Goal: Information Seeking & Learning: Compare options

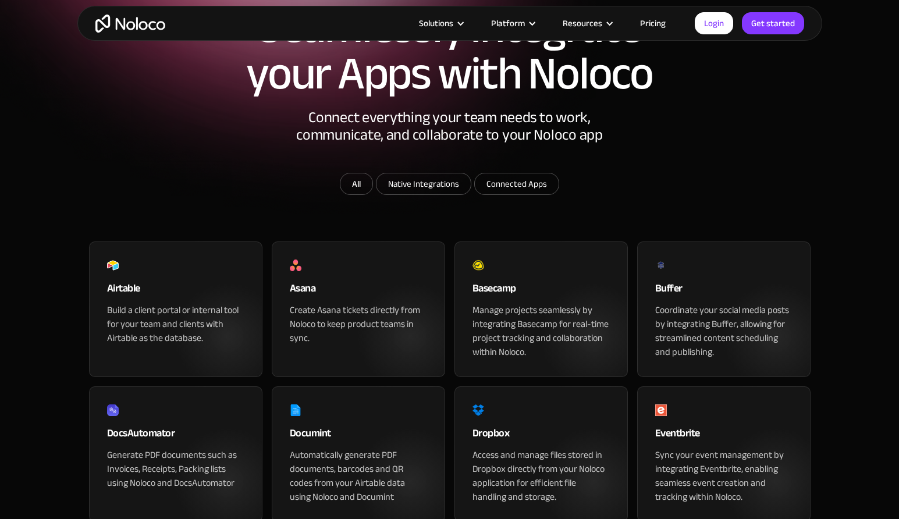
scroll to position [175, 0]
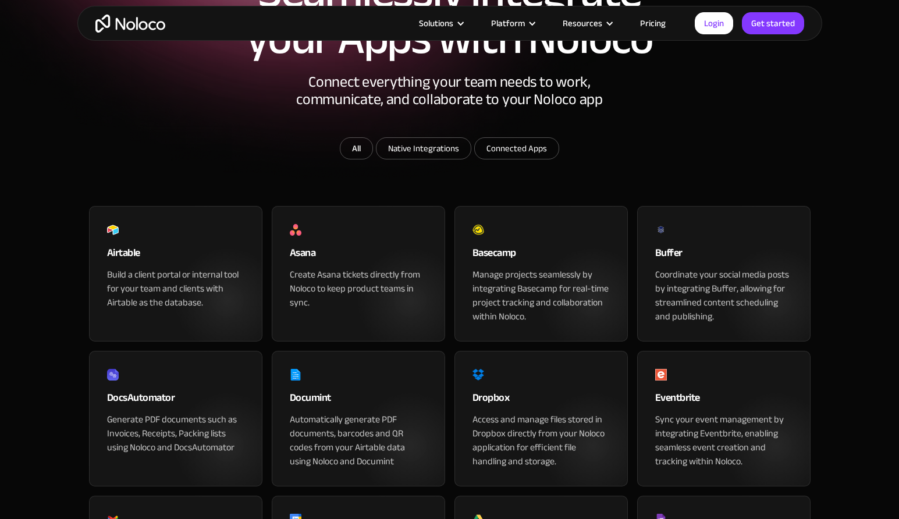
click at [183, 268] on div "Airtable" at bounding box center [175, 255] width 137 height 23
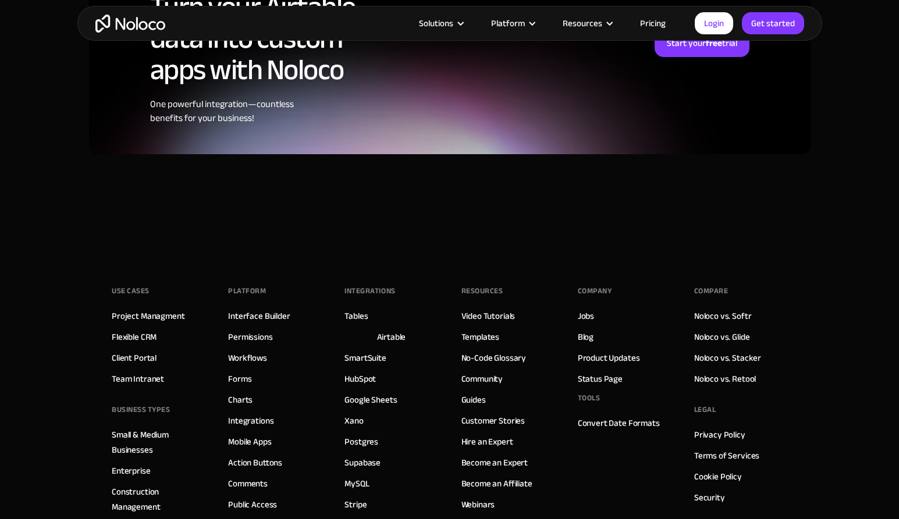
scroll to position [2909, 0]
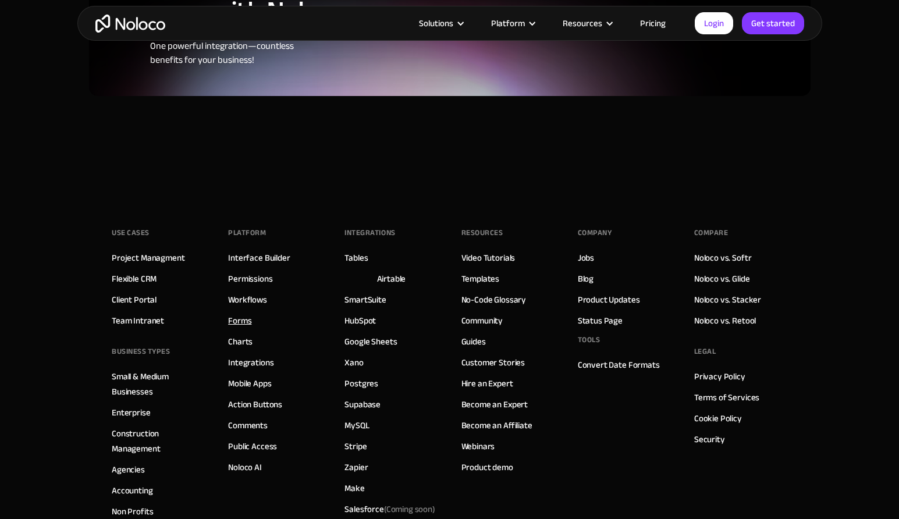
click at [233, 313] on link "Forms" at bounding box center [239, 320] width 23 height 15
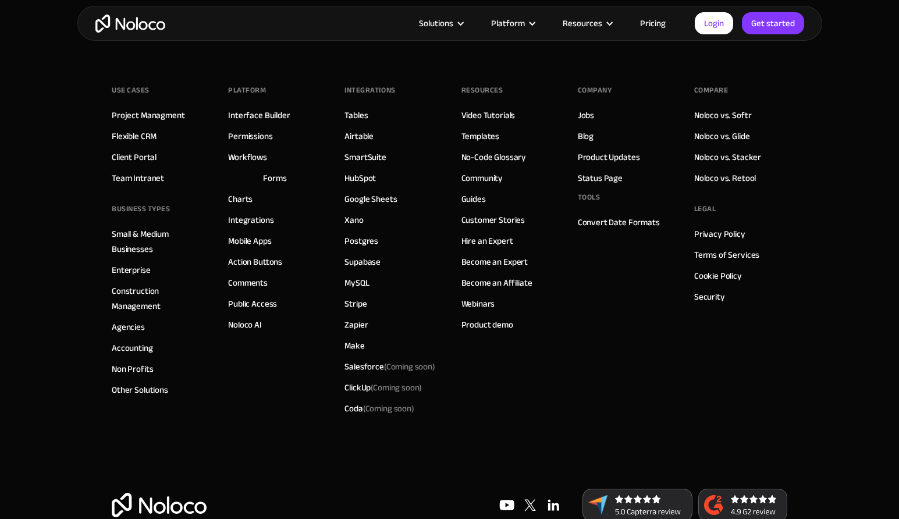
scroll to position [4443, 0]
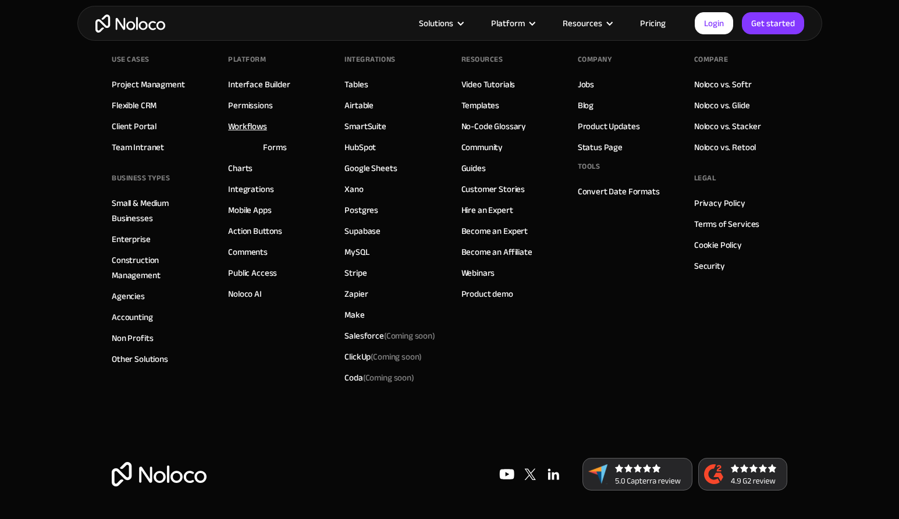
click at [246, 122] on link "Workflows" at bounding box center [247, 126] width 39 height 15
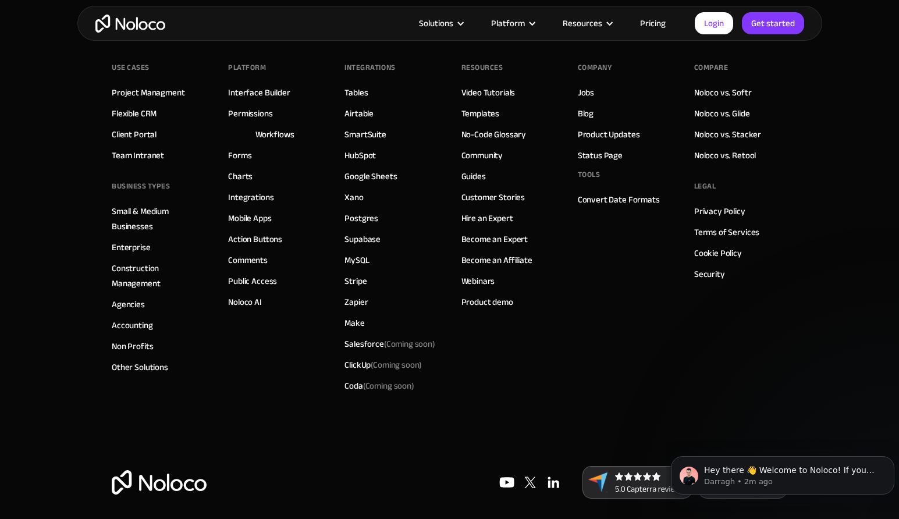
scroll to position [4364, 0]
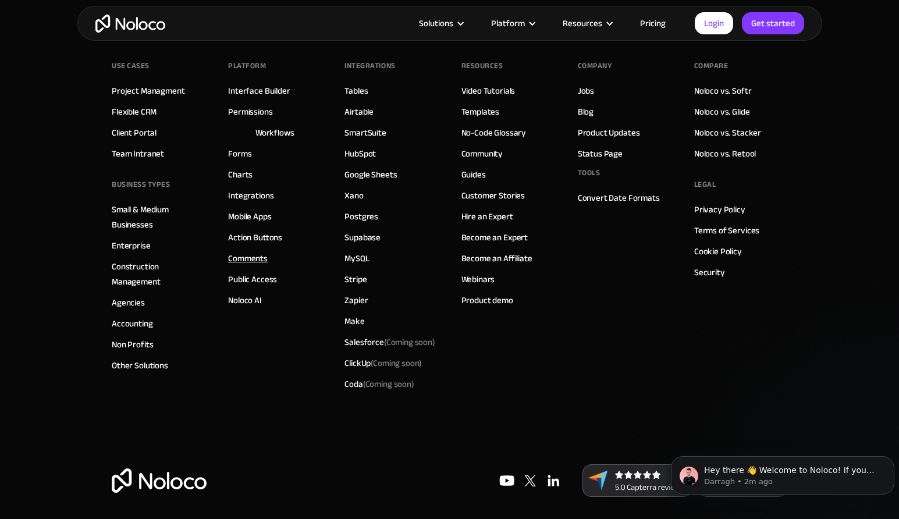
click at [251, 258] on link "Comments" at bounding box center [248, 258] width 40 height 15
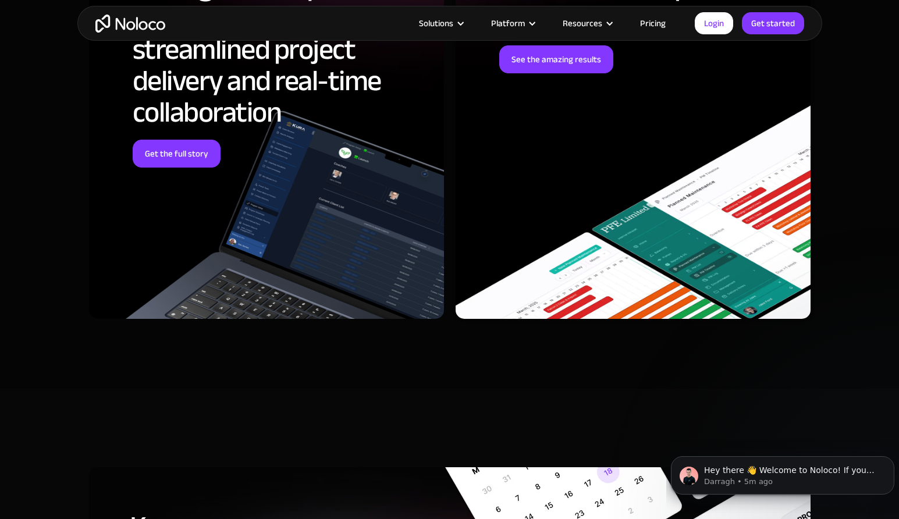
click at [647, 19] on link "Pricing" at bounding box center [652, 23] width 55 height 15
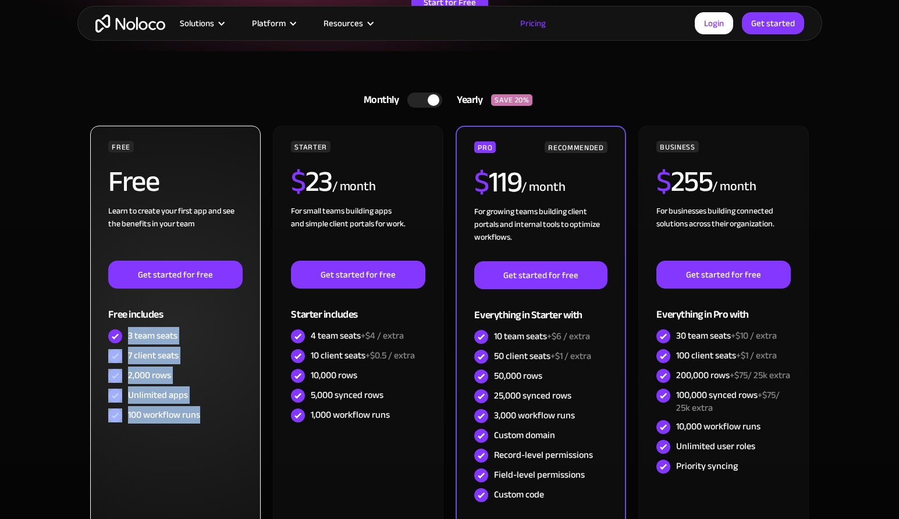
drag, startPoint x: 129, startPoint y: 336, endPoint x: 205, endPoint y: 413, distance: 108.6
click at [205, 413] on div "FREE Free Learn to create your first app and see the benefits in your team ‍ Ge…" at bounding box center [175, 283] width 134 height 285
click at [205, 413] on div "100 workflow runs" at bounding box center [175, 416] width 134 height 20
drag, startPoint x: 141, startPoint y: 341, endPoint x: 193, endPoint y: 410, distance: 86.5
click at [193, 410] on div "FREE Free Learn to create your first app and see the benefits in your team ‍ Ge…" at bounding box center [175, 283] width 134 height 285
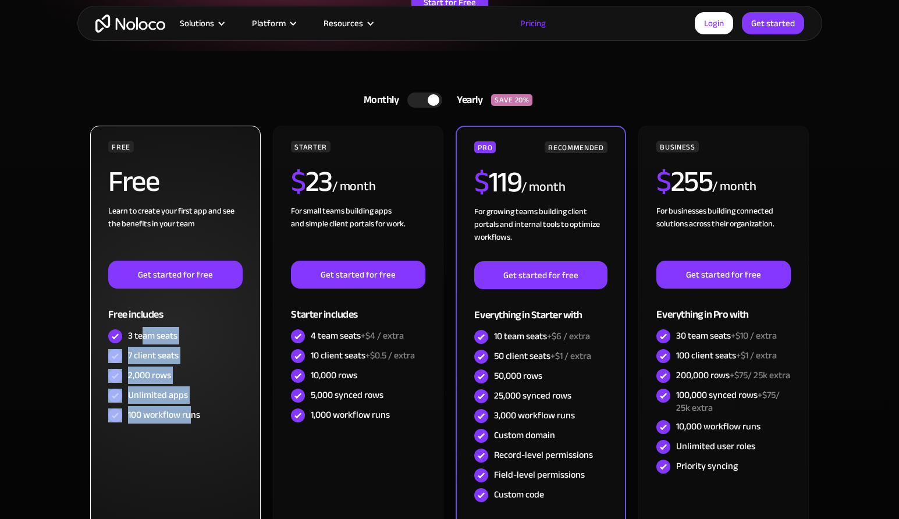
click at [193, 410] on div "100 workflow runs" at bounding box center [164, 414] width 72 height 13
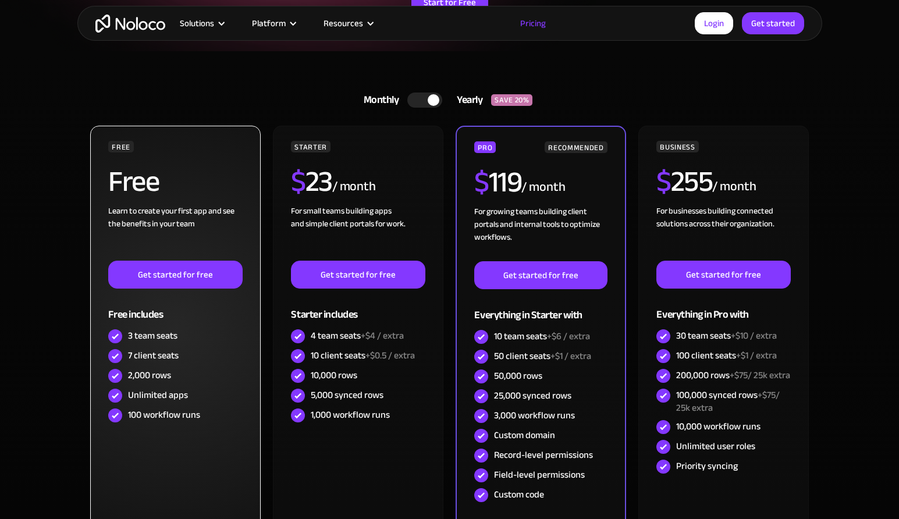
drag, startPoint x: 214, startPoint y: 420, endPoint x: 143, endPoint y: 342, distance: 105.0
click at [148, 354] on div "FREE Free Learn to create your first app and see the benefits in your team ‍ Ge…" at bounding box center [175, 283] width 134 height 285
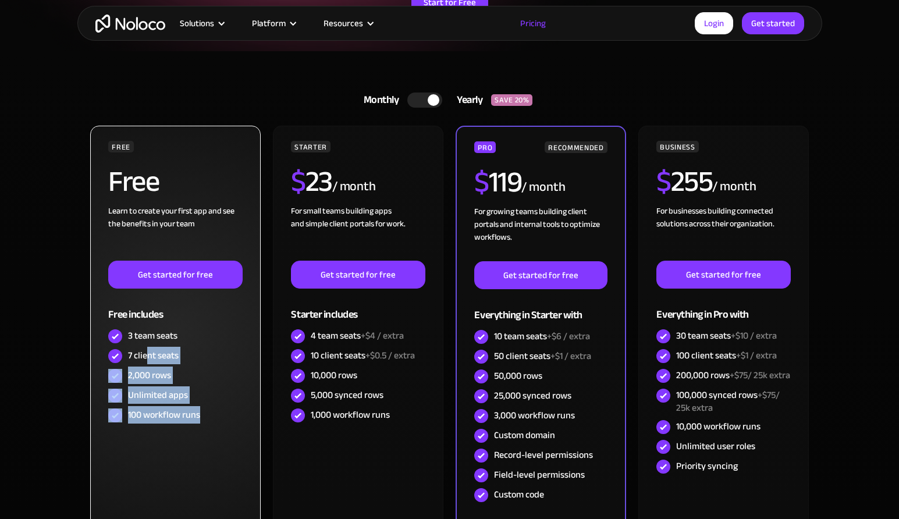
click at [143, 342] on div "3 team seats" at bounding box center [175, 336] width 134 height 20
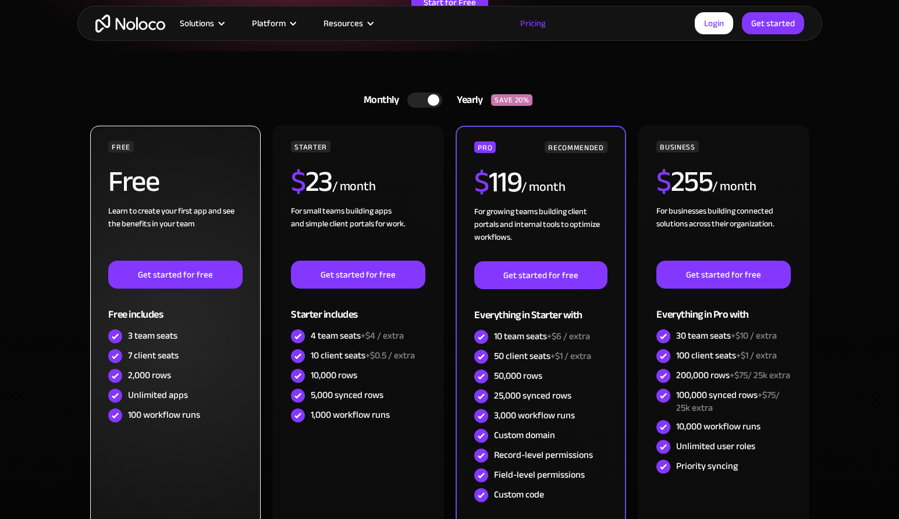
click at [202, 377] on div "2,000 rows" at bounding box center [175, 376] width 134 height 20
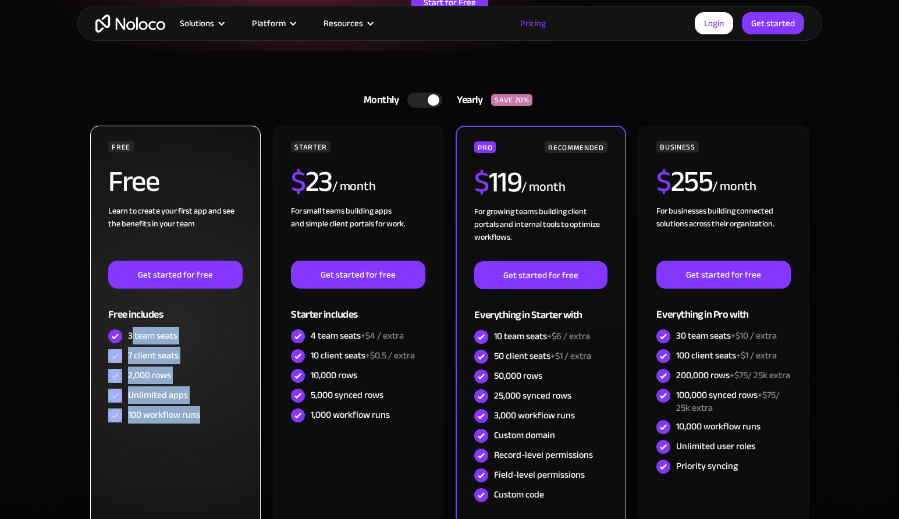
drag, startPoint x: 138, startPoint y: 339, endPoint x: 207, endPoint y: 422, distance: 107.9
click at [207, 422] on div "FREE Free Learn to create your first app and see the benefits in your team ‍ Ge…" at bounding box center [175, 283] width 134 height 285
click at [207, 422] on div "100 workflow runs" at bounding box center [175, 416] width 134 height 20
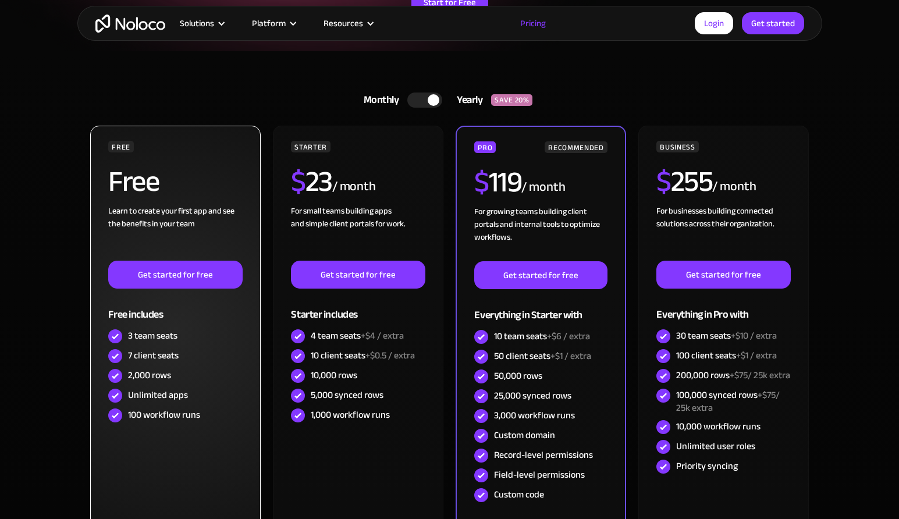
click at [197, 359] on div "7 client seats" at bounding box center [175, 356] width 134 height 20
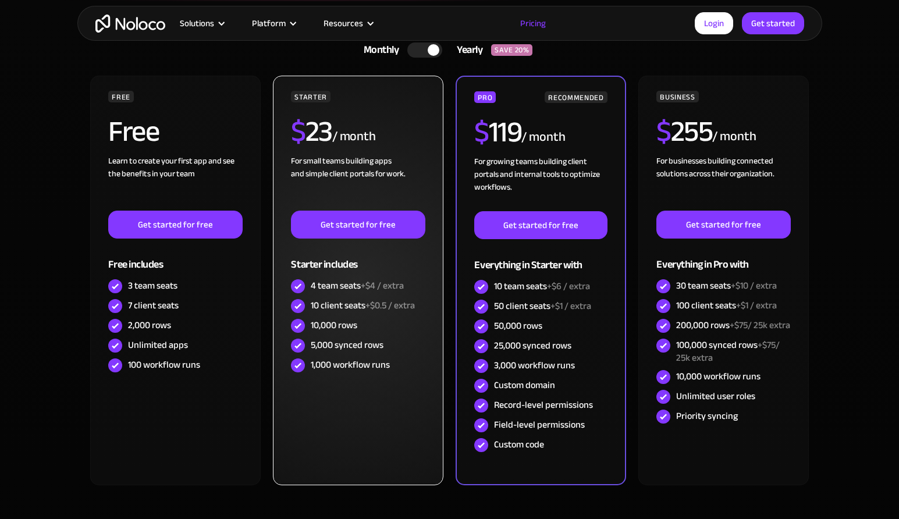
scroll to position [407, 0]
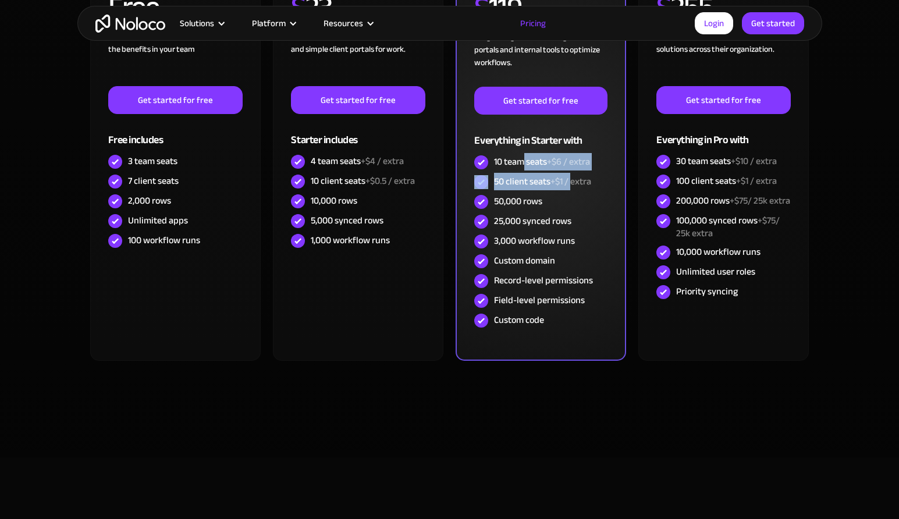
drag, startPoint x: 525, startPoint y: 163, endPoint x: 574, endPoint y: 178, distance: 51.0
click at [574, 178] on div "PRO RECOMMENDED $ 119 / month For growing teams building client portals and int…" at bounding box center [540, 149] width 133 height 364
click at [574, 178] on span "+$1 / extra" at bounding box center [570, 181] width 41 height 17
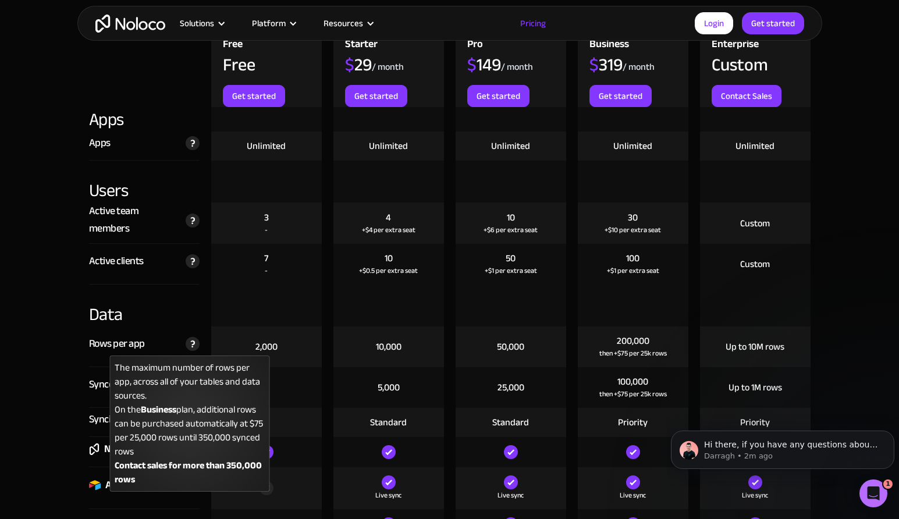
scroll to position [1338, 0]
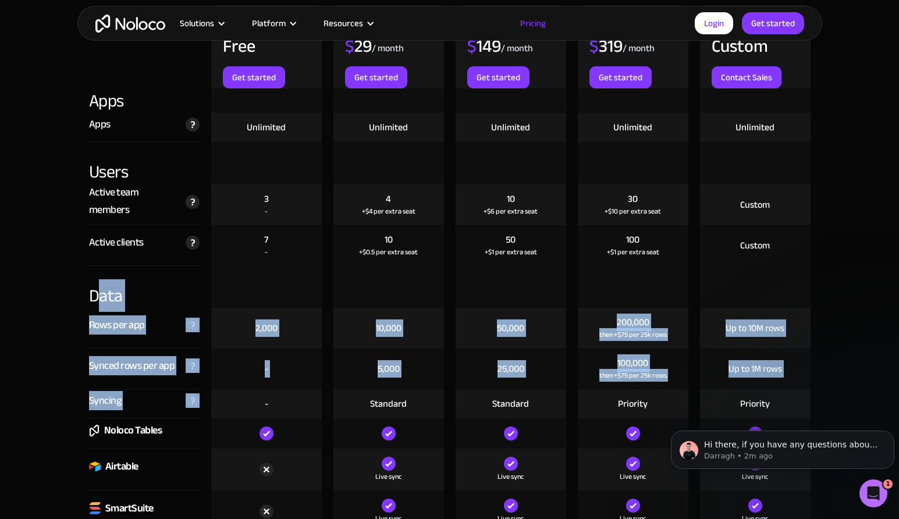
drag, startPoint x: 101, startPoint y: 294, endPoint x: 215, endPoint y: 413, distance: 165.0
click at [126, 374] on div "Synced rows per app" at bounding box center [132, 365] width 86 height 17
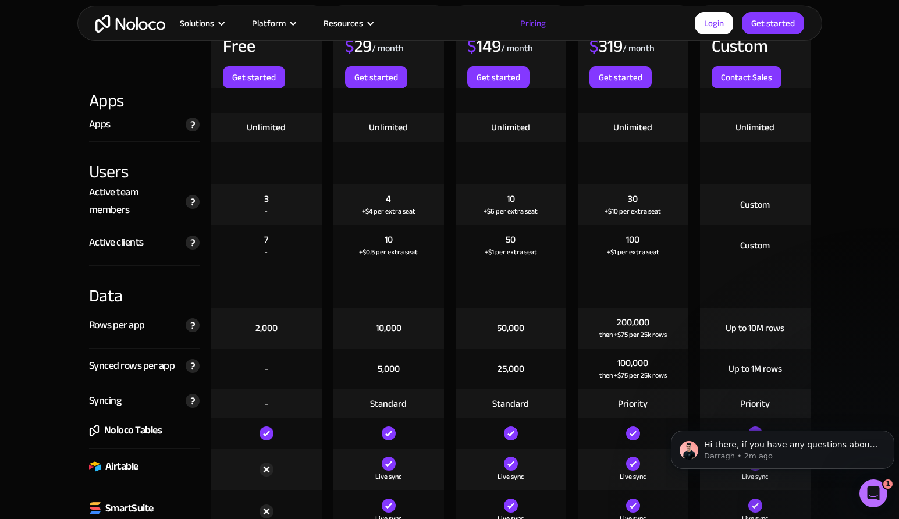
click at [152, 429] on div "Noloco Tables" at bounding box center [133, 430] width 58 height 17
